Goal: Information Seeking & Learning: Learn about a topic

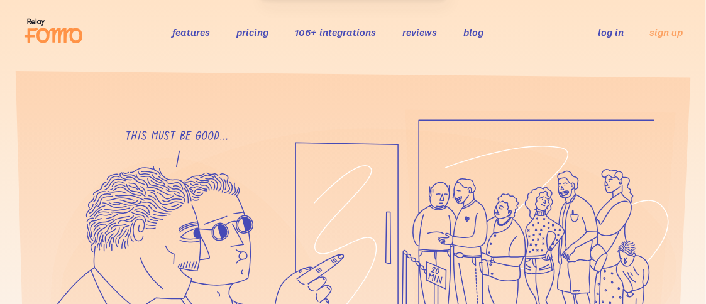
click at [260, 35] on link "pricing" at bounding box center [252, 32] width 32 height 13
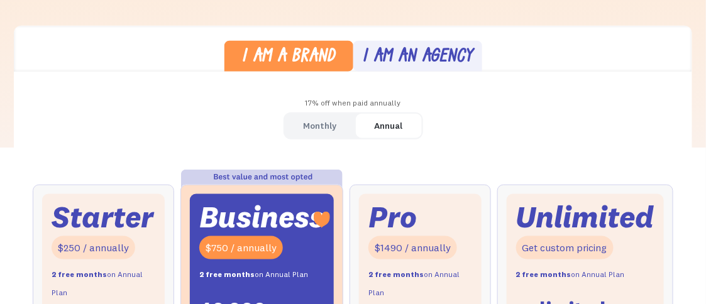
scroll to position [314, 0]
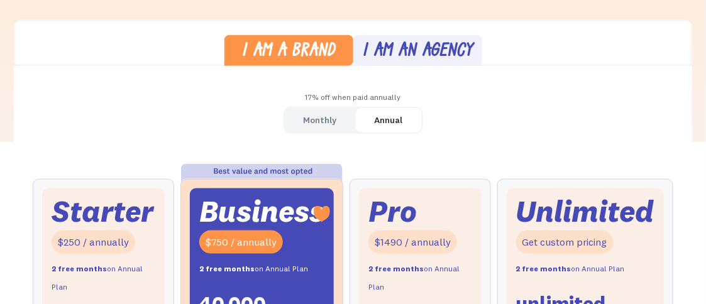
click at [341, 126] on link "Monthly" at bounding box center [320, 120] width 71 height 25
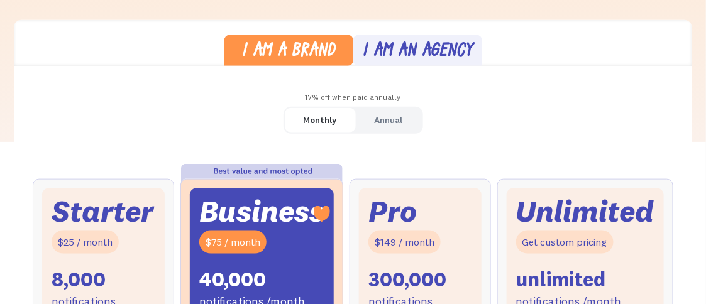
click at [328, 62] on link "I am a brand" at bounding box center [288, 50] width 129 height 31
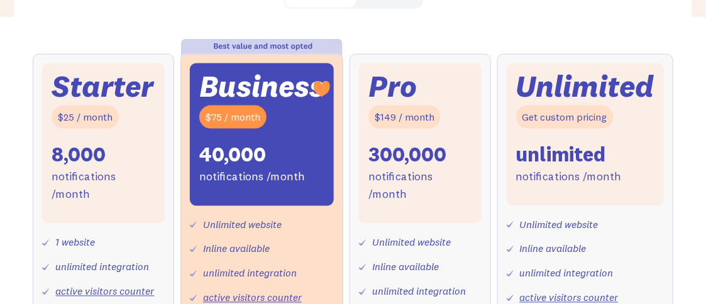
scroll to position [441, 0]
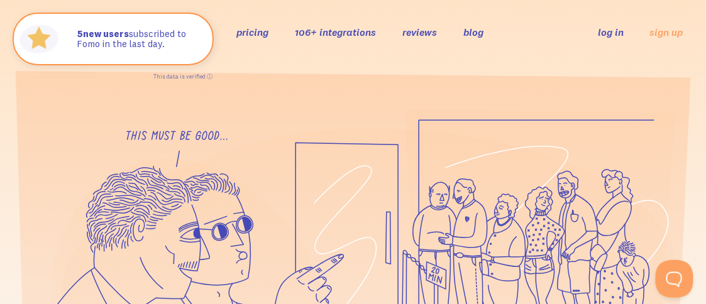
click at [246, 34] on link "pricing" at bounding box center [252, 32] width 32 height 13
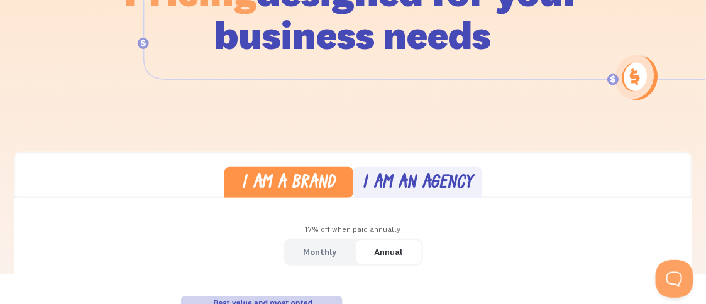
scroll to position [251, 0]
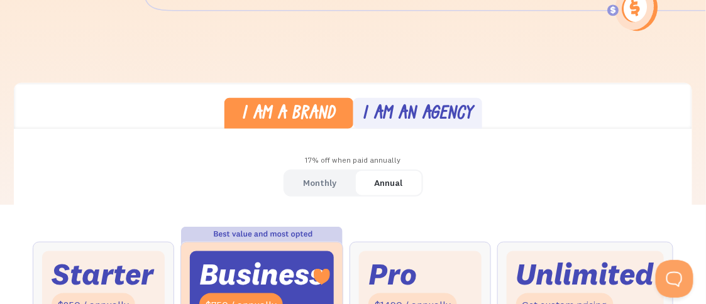
click at [335, 189] on div "Monthly" at bounding box center [320, 183] width 33 height 18
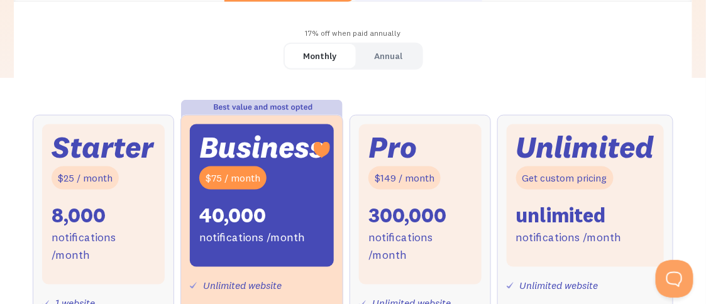
scroll to position [439, 0]
